Goal: Book appointment/travel/reservation

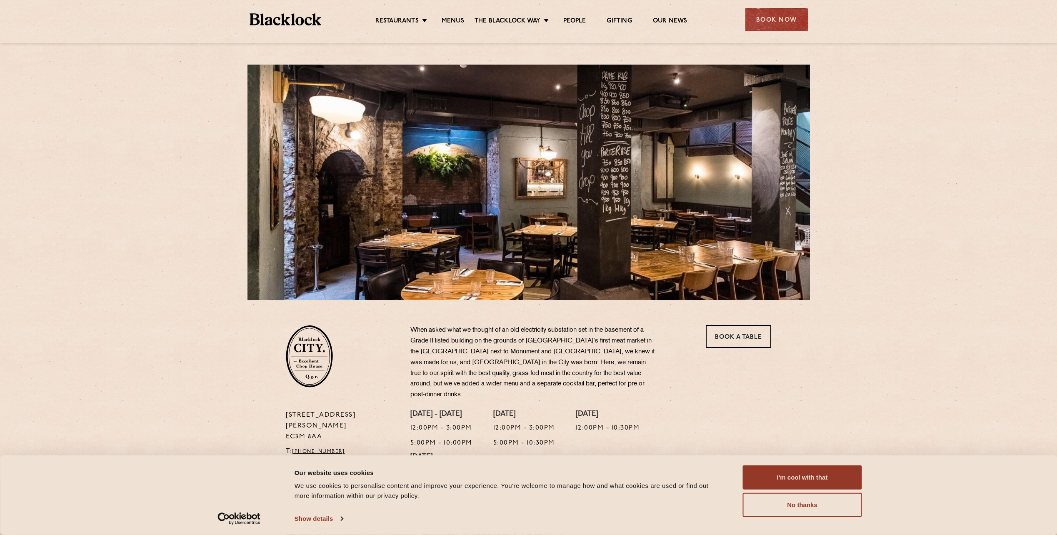
click at [450, 14] on ul "Restaurants [GEOGRAPHIC_DATA] [GEOGRAPHIC_DATA] [GEOGRAPHIC_DATA] [GEOGRAPHIC_D…" at bounding box center [531, 19] width 420 height 13
click at [453, 18] on link "Menus" at bounding box center [453, 21] width 23 height 9
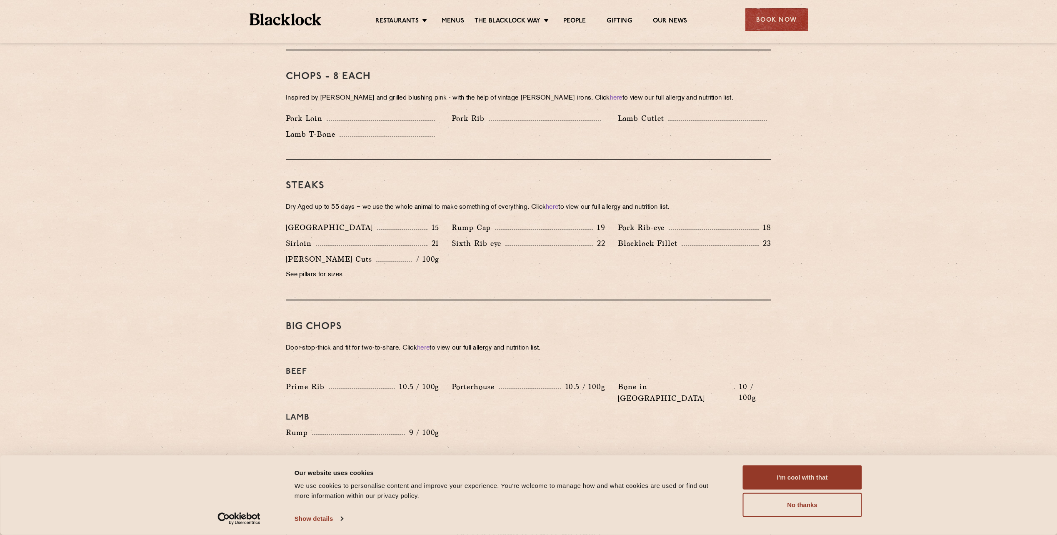
scroll to position [660, 0]
click at [760, 34] on div "Restaurants Soho City Shoreditch Covent Garden Canary Wharf Manchester Birmingh…" at bounding box center [528, 18] width 583 height 37
click at [761, 26] on div "Book Now" at bounding box center [776, 19] width 63 height 23
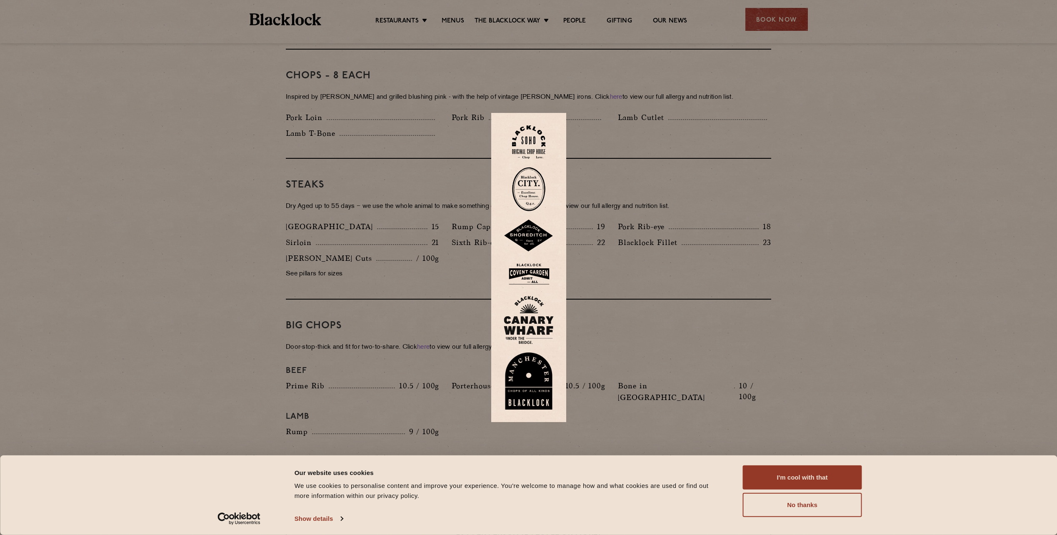
drag, startPoint x: 527, startPoint y: 184, endPoint x: 529, endPoint y: 177, distance: 7.3
click at [529, 177] on img at bounding box center [528, 189] width 33 height 44
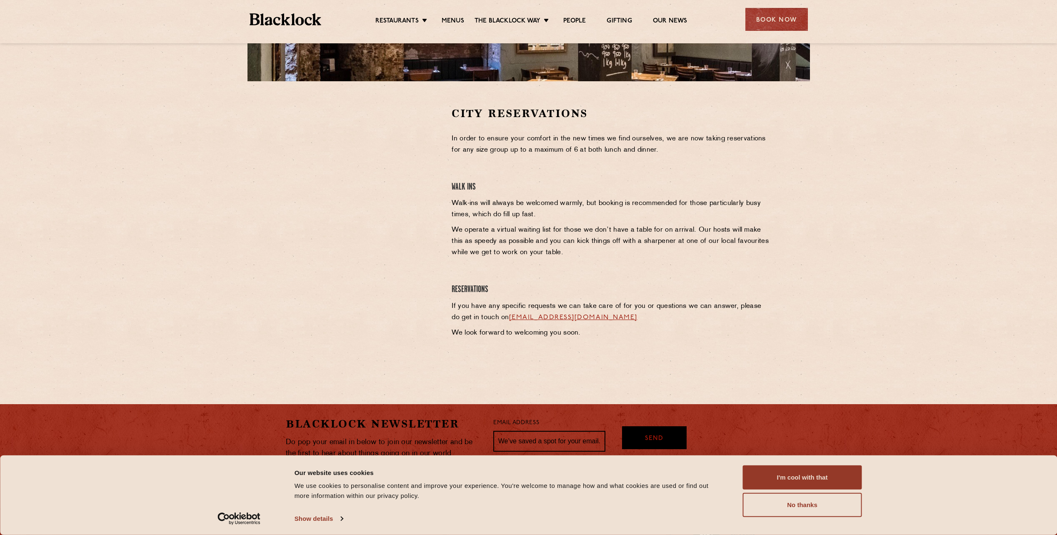
scroll to position [219, 0]
